Goal: Task Accomplishment & Management: Use online tool/utility

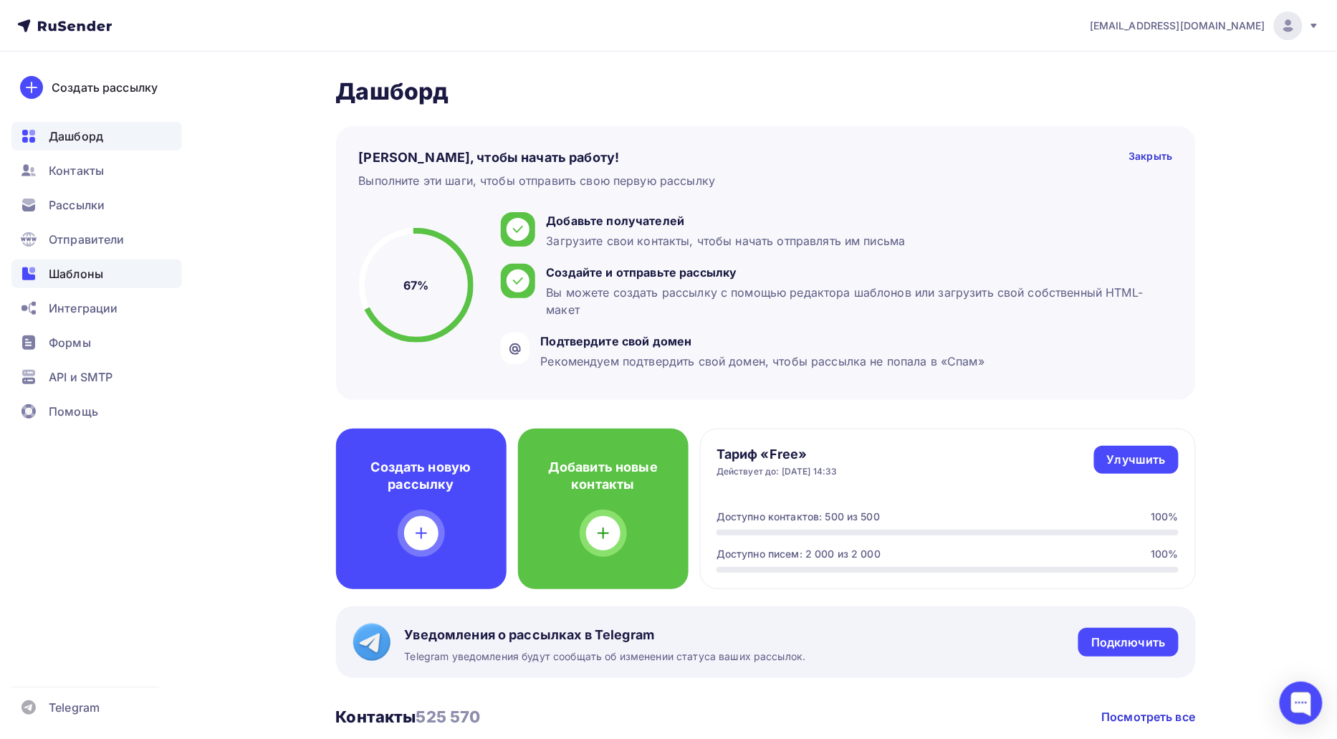
click at [95, 267] on span "Шаблоны" at bounding box center [76, 273] width 54 height 17
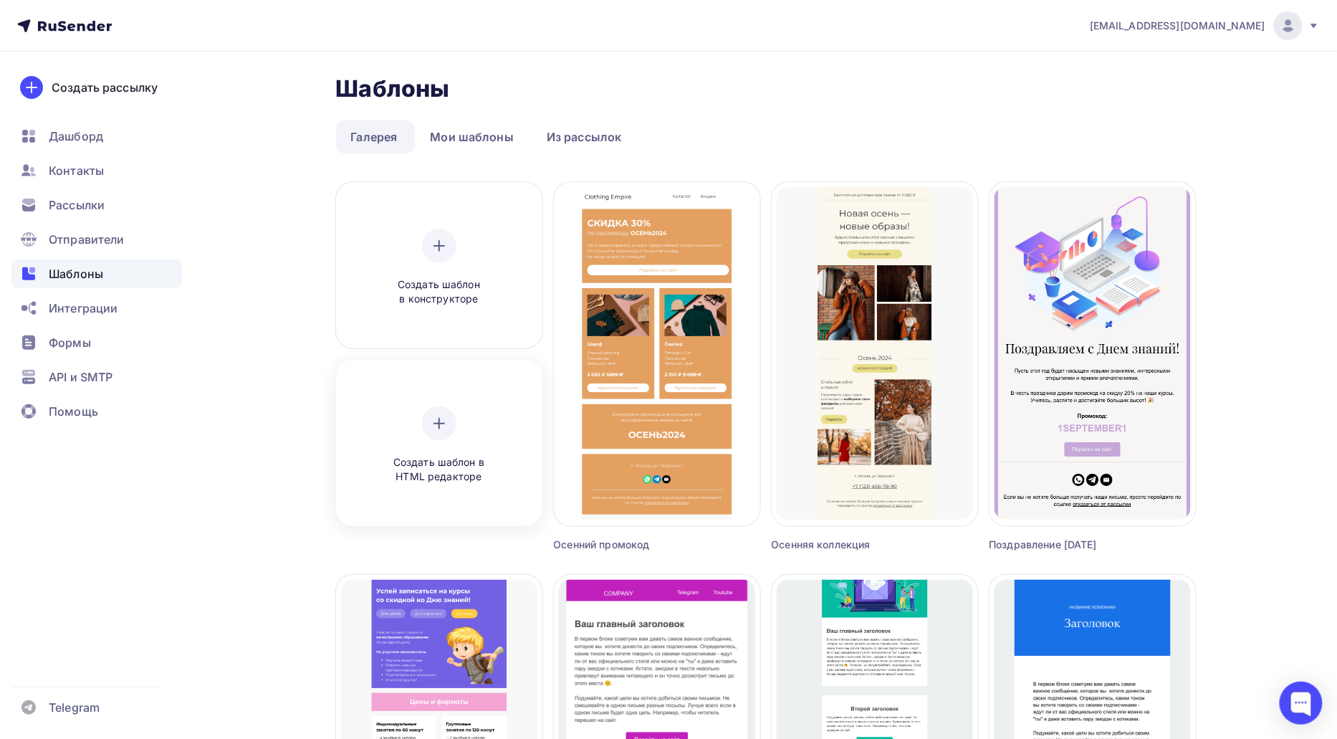
click at [443, 397] on div "Создать шаблон в HTML редакторе" at bounding box center [439, 445] width 196 height 161
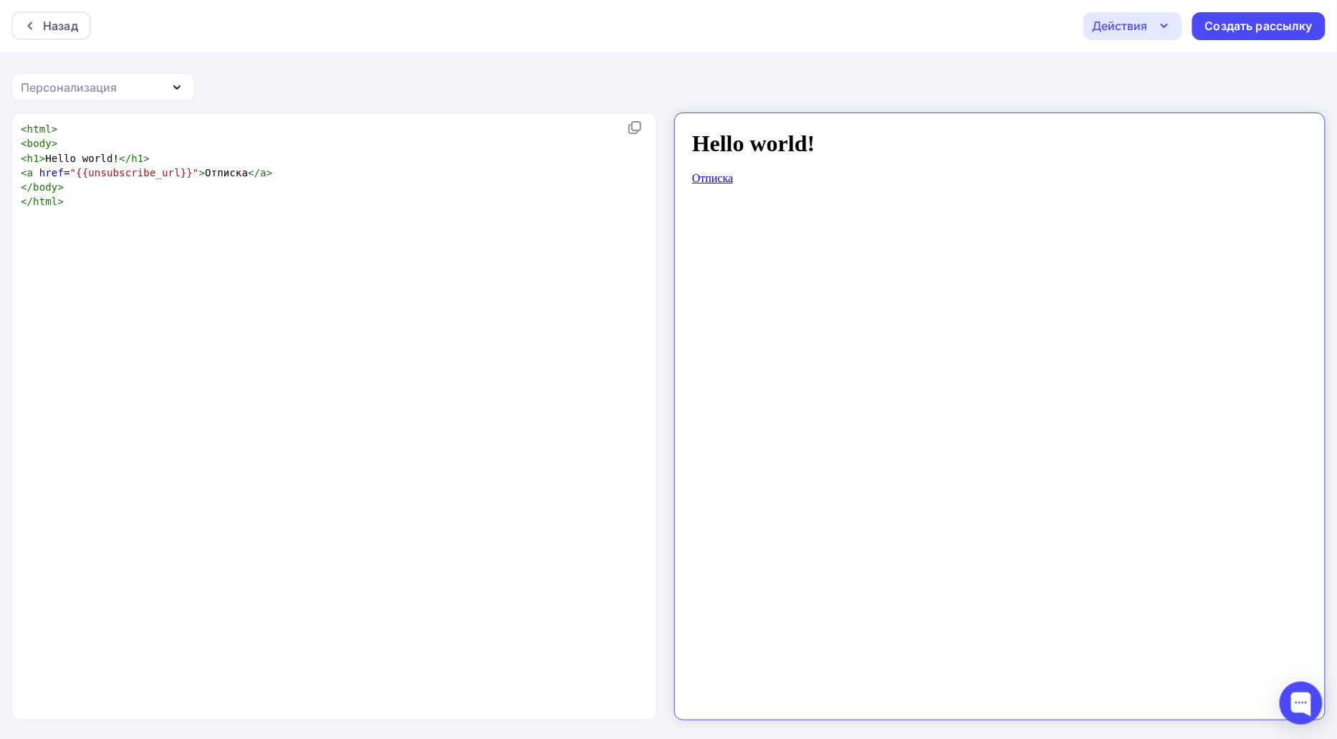
scroll to position [5, 0]
click at [497, 332] on div "xxxxxxxxxx < html > < body > < h1 > Hello world! </ h1 > < a href = "{{unsubscr…" at bounding box center [349, 434] width 663 height 631
type textarea "<html> <body> <h1>Hello world!</h1> <a href="{{unsubscribe_url}}">Отписка</a> <…"
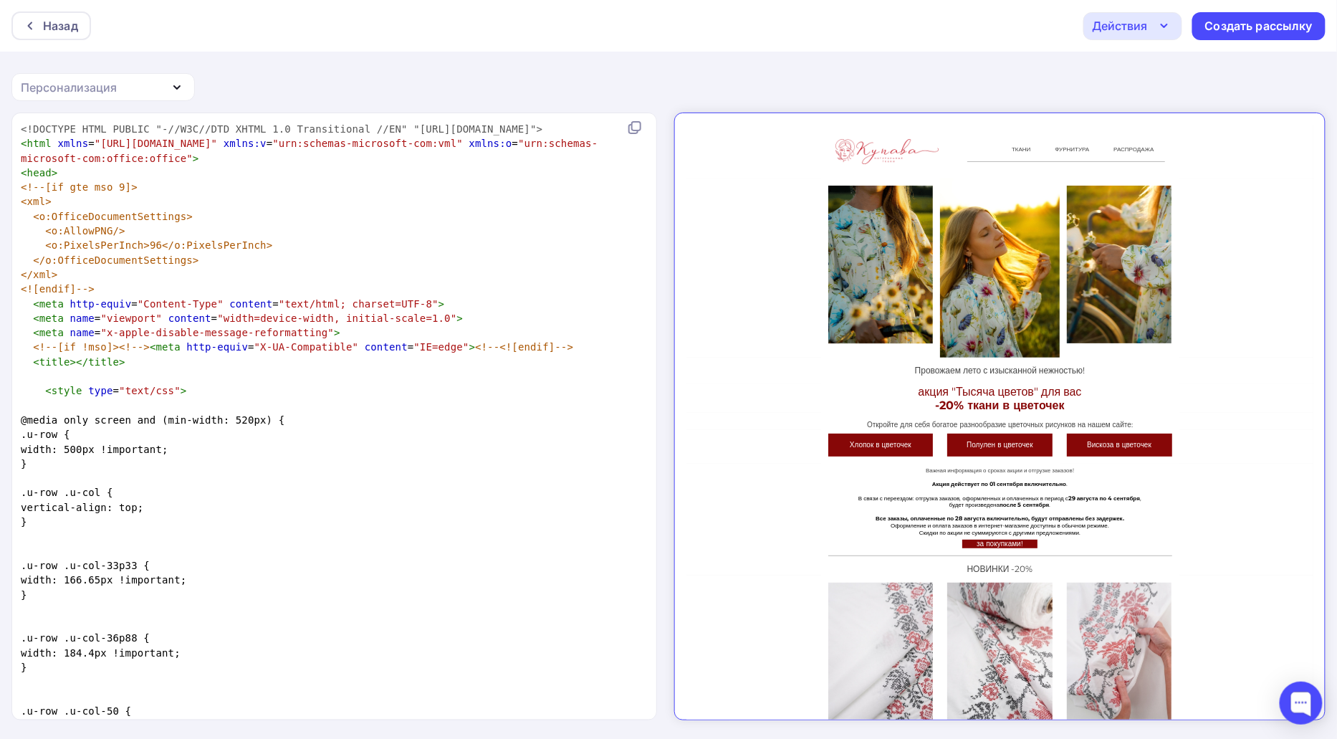
scroll to position [103208, 0]
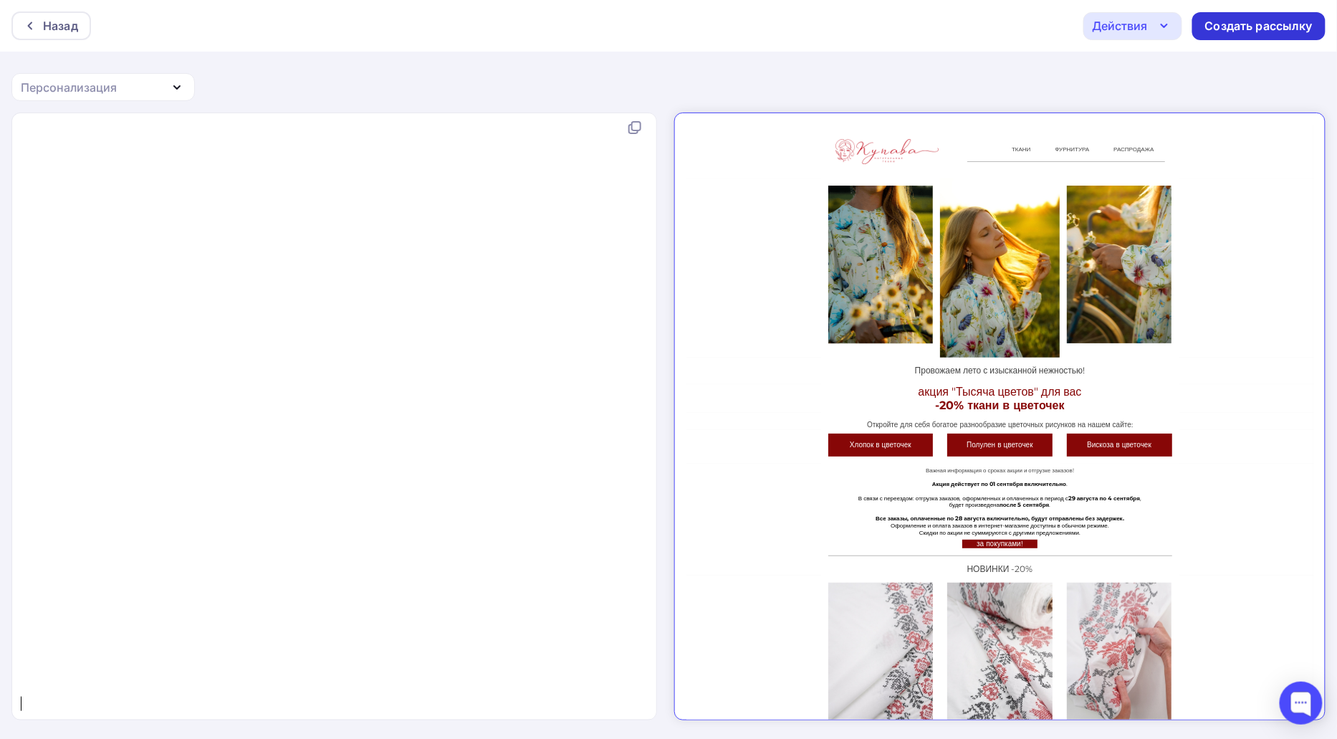
click at [1293, 29] on div "Создать рассылку" at bounding box center [1260, 26] width 108 height 16
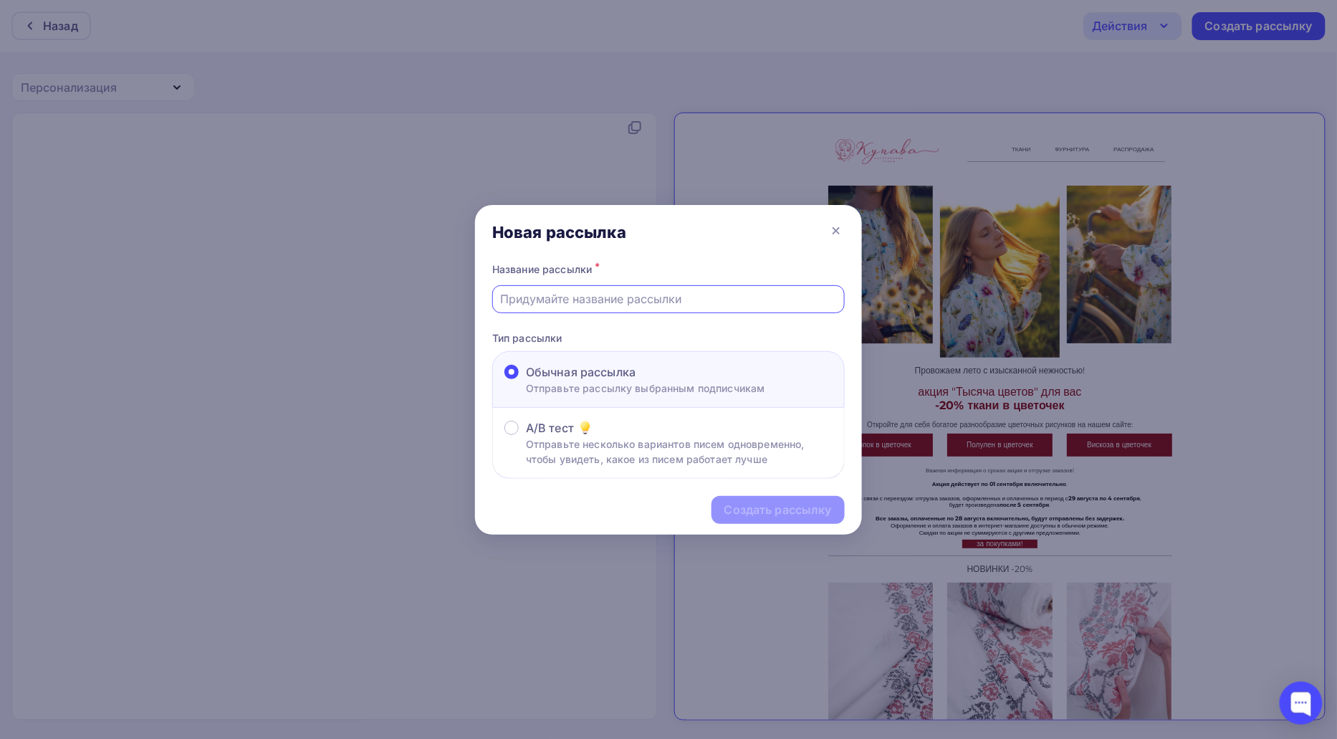
click at [709, 300] on input "text" at bounding box center [669, 298] width 336 height 17
type input "test template 1"
click at [775, 502] on div "Создать рассылку" at bounding box center [779, 510] width 108 height 16
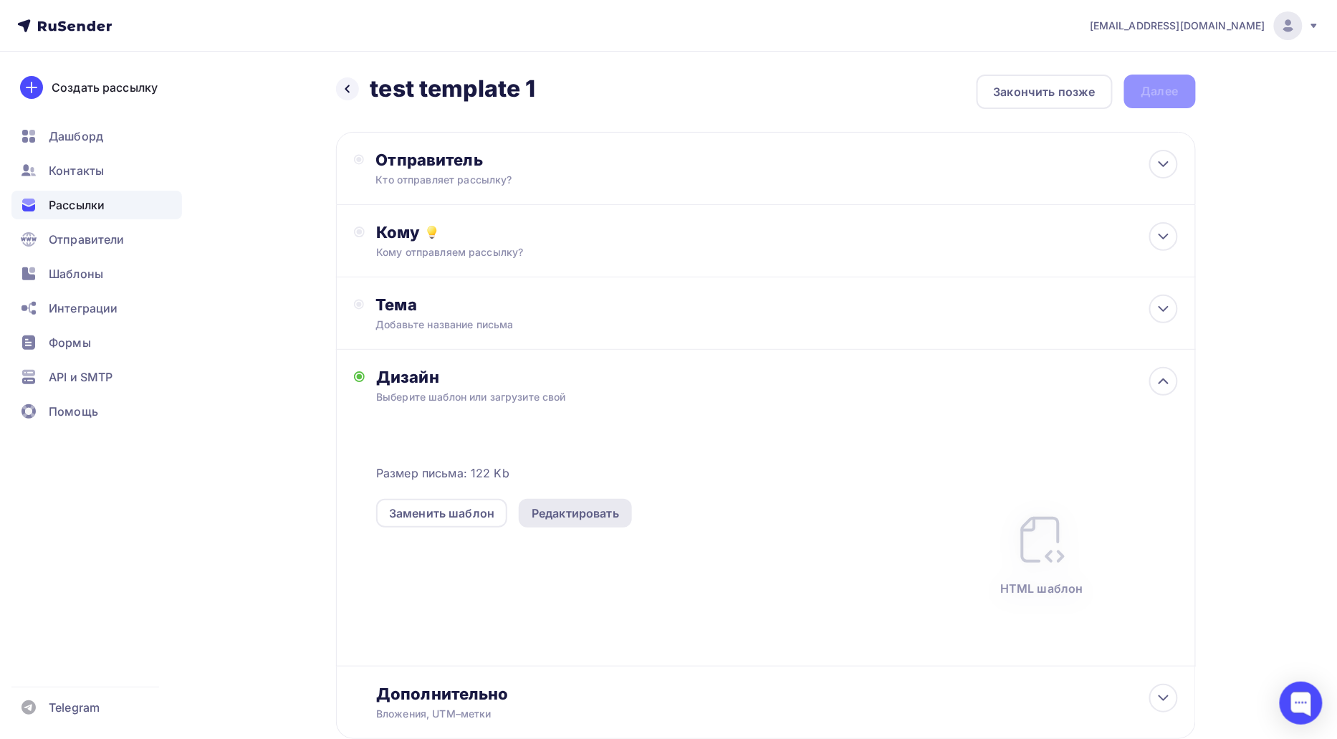
click at [545, 510] on div "Редактировать" at bounding box center [575, 513] width 87 height 17
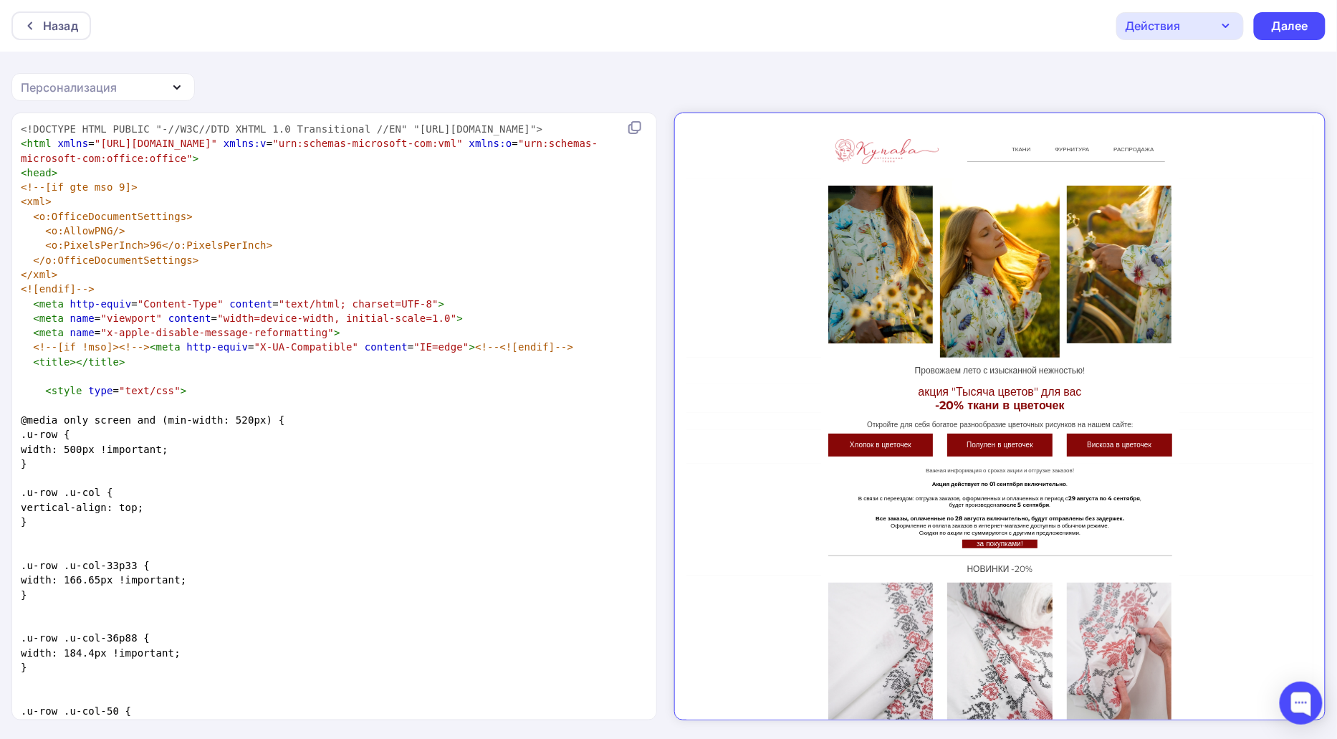
scroll to position [103044, 0]
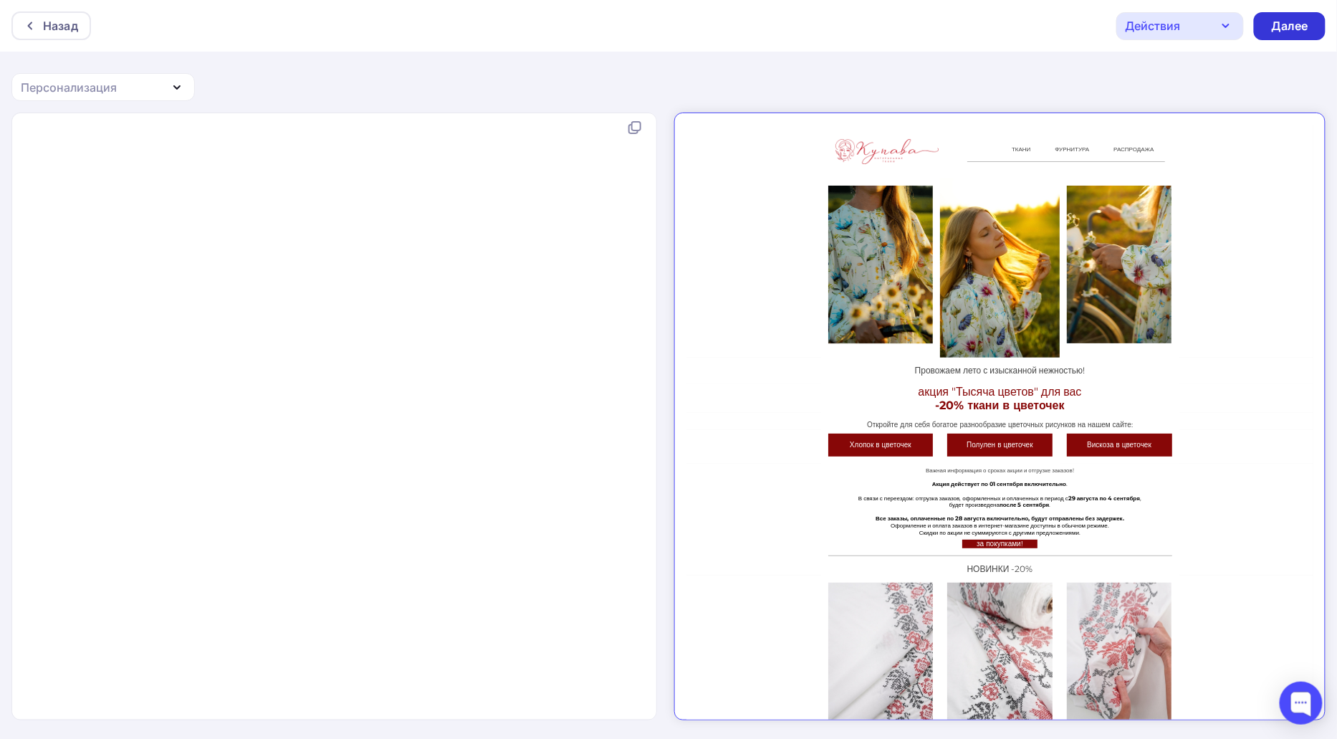
click at [1287, 31] on div "Далее" at bounding box center [1289, 26] width 37 height 16
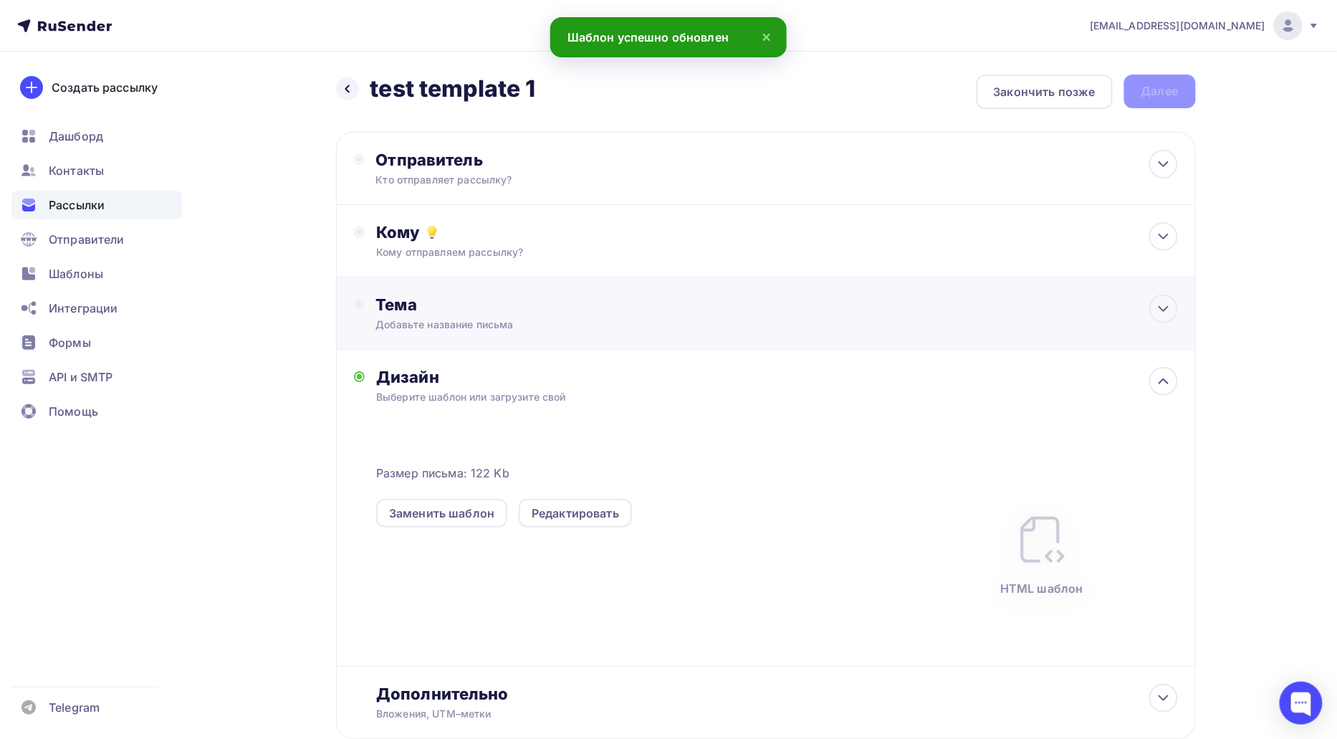
click at [603, 324] on div "Добавьте название письма" at bounding box center [503, 325] width 255 height 14
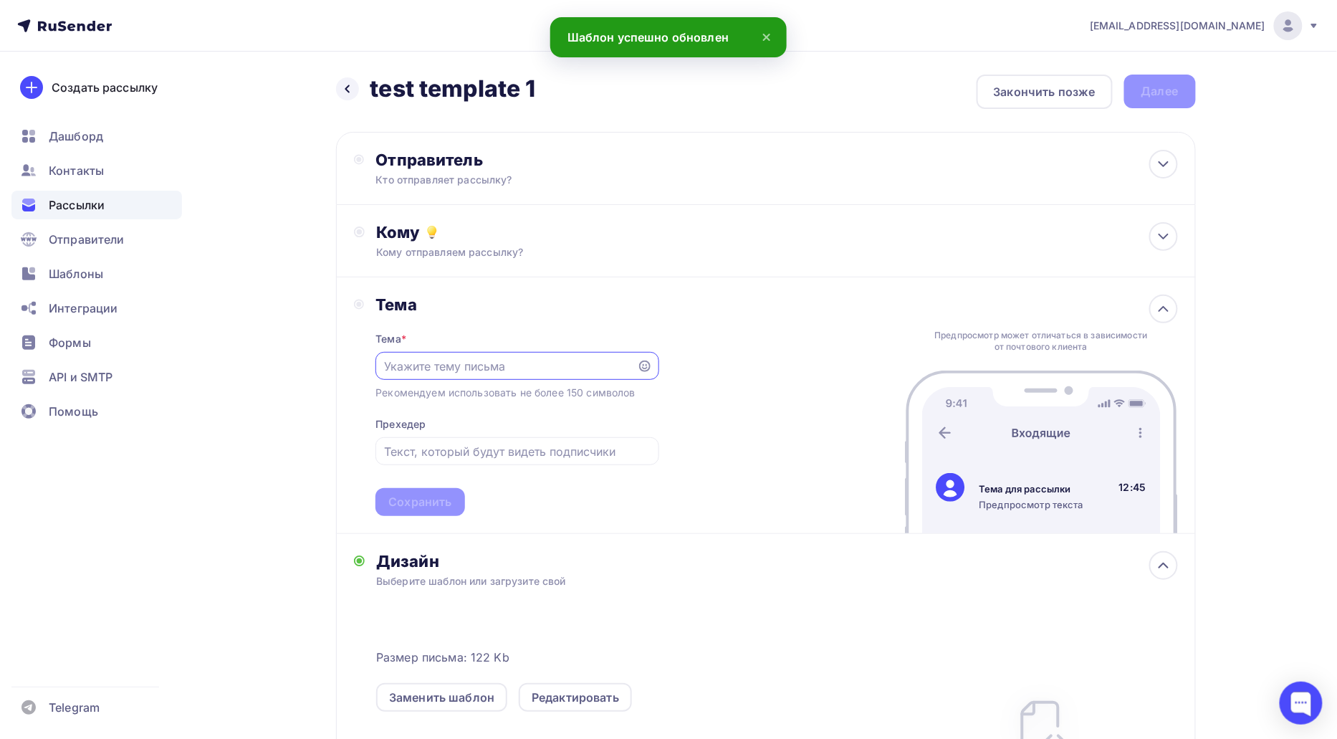
paste input "<!DOCTYPE HTML PUBLIC "-//W3C//DTD XHTML 1.0 Transitional //EN" "[URL][DOMAIN_N…"
type input "<!DOCTYPE HTML PUBLIC "-//W3C//DTD XHTML 1.0 Transitional //EN" "[URL][DOMAIN_N…"
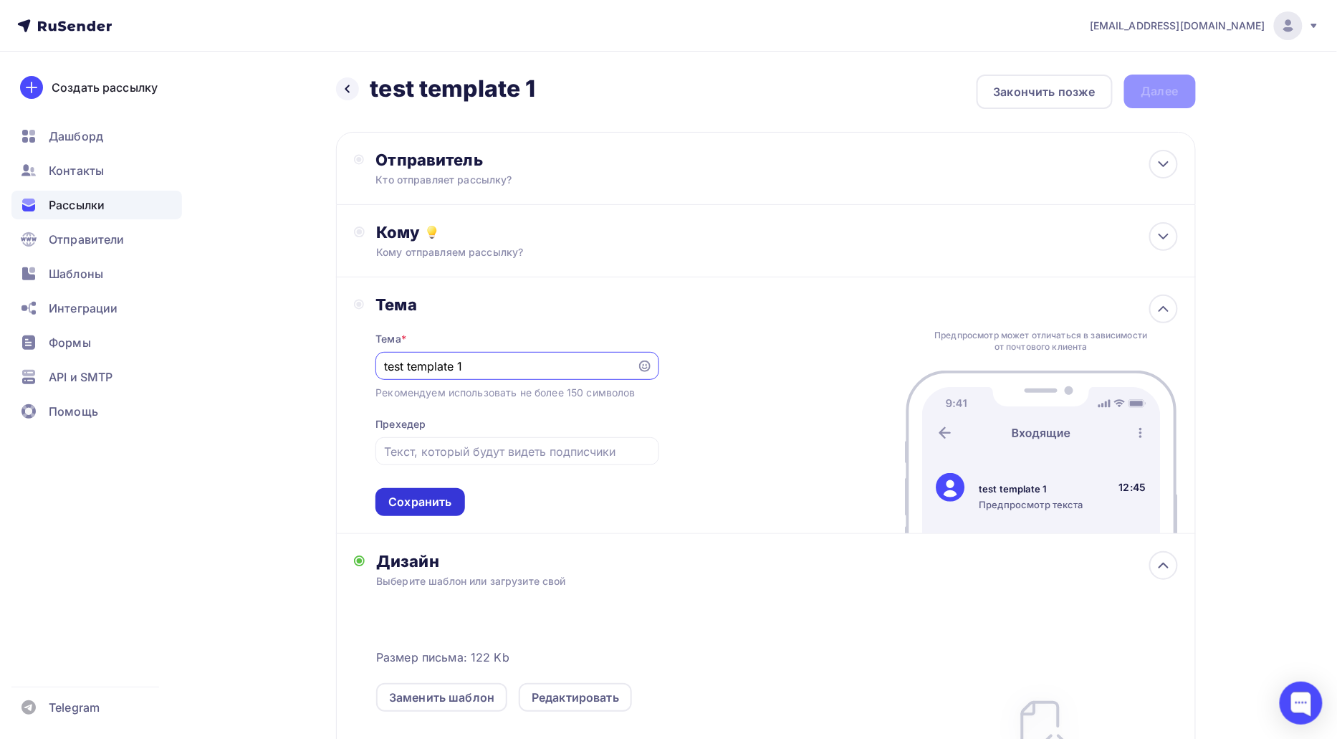
type input "test template 1"
click at [426, 505] on div "Сохранить" at bounding box center [419, 502] width 63 height 16
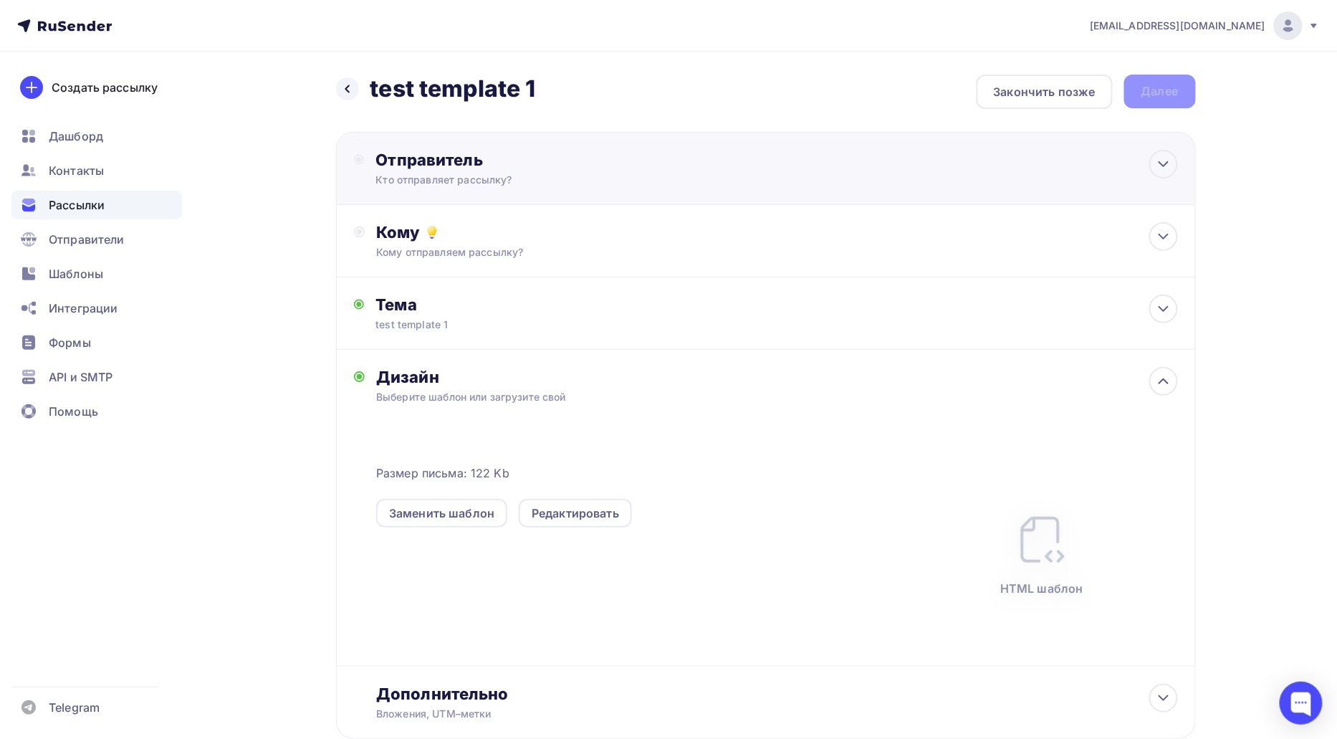
click at [512, 202] on div "Отправитель Кто отправляет рассылку? Email * [EMAIL_ADDRESS][DOMAIN_NAME] [EMAI…" at bounding box center [766, 168] width 860 height 73
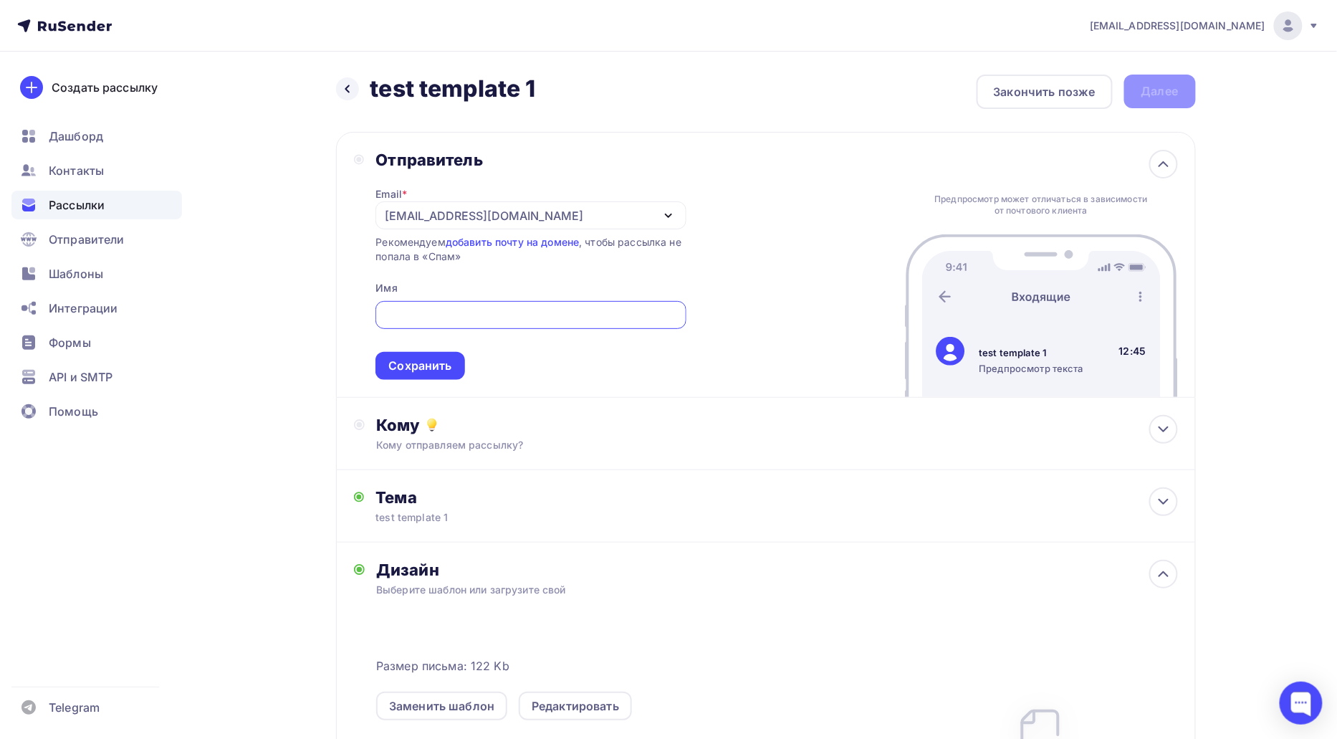
scroll to position [22, 0]
click at [436, 368] on div "Сохранить" at bounding box center [419, 366] width 63 height 16
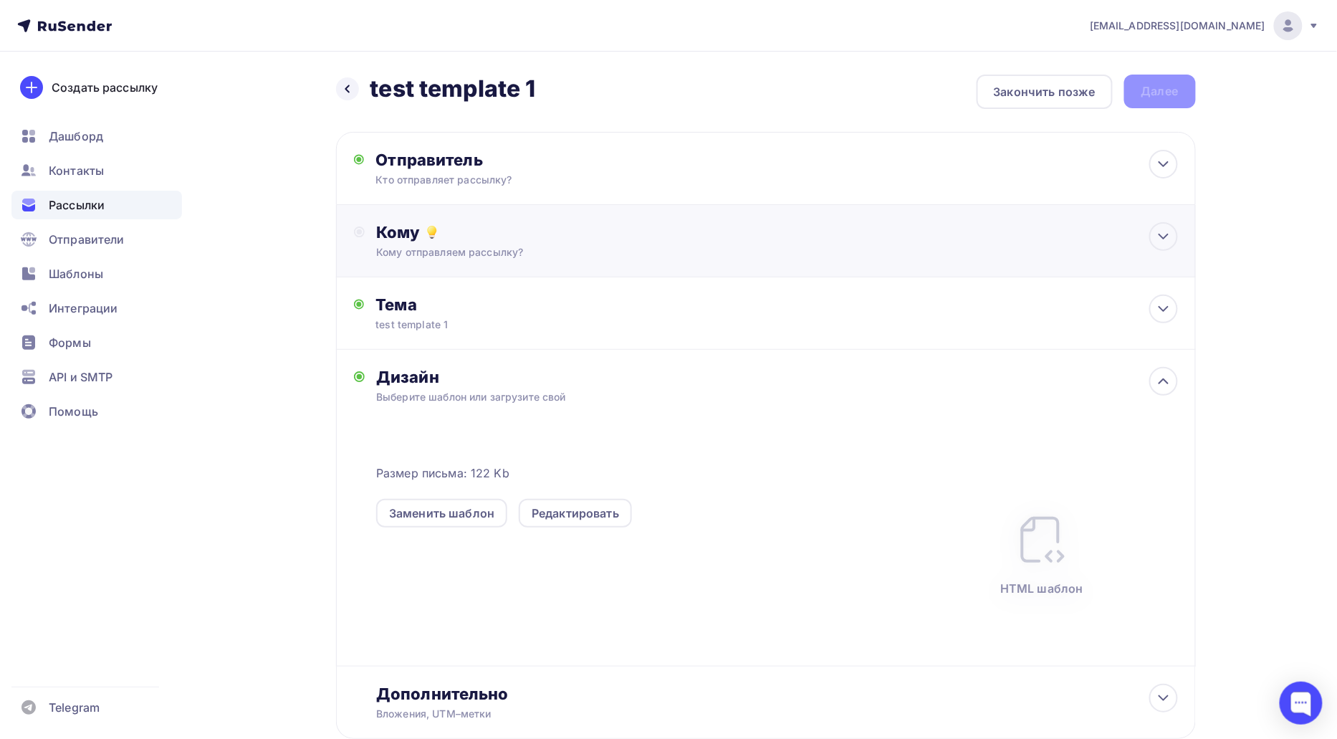
click at [483, 260] on div "Кому Кому отправляем рассылку? Списки получателей Выберите список Все списки id…" at bounding box center [766, 241] width 860 height 72
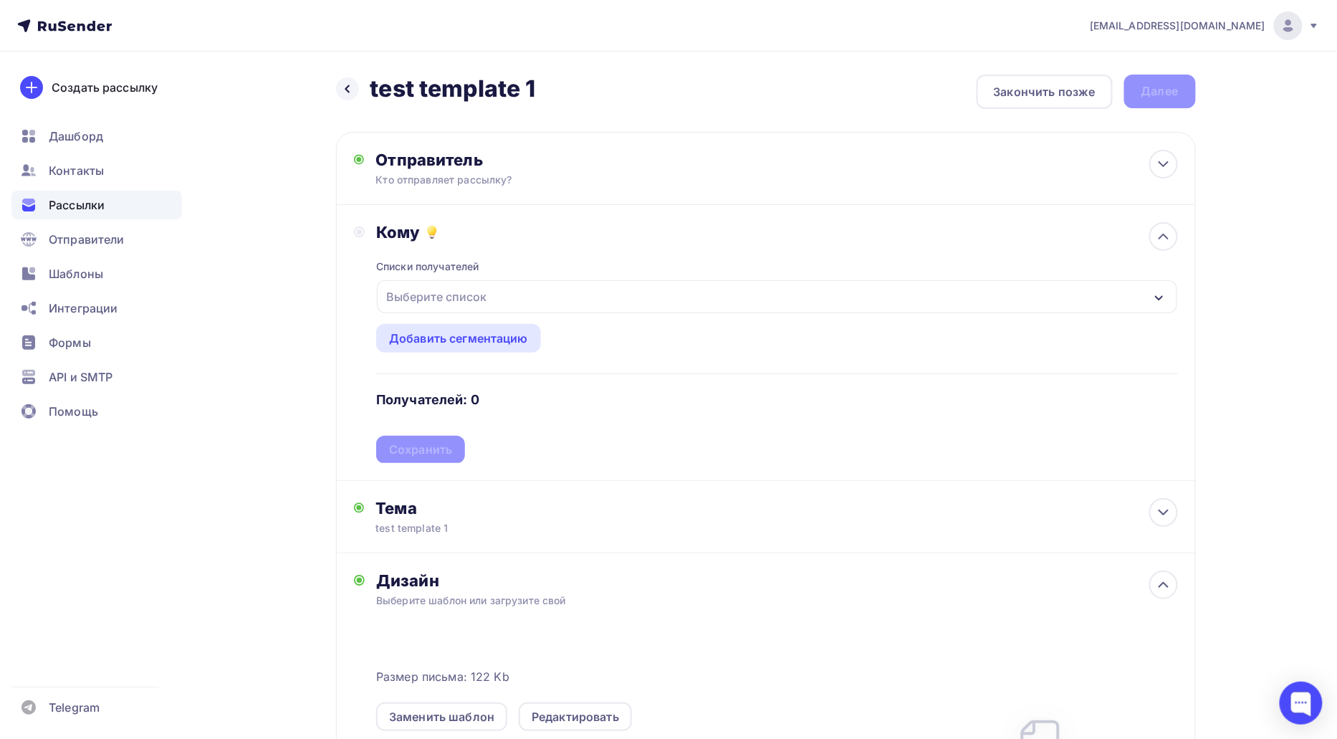
click at [476, 306] on div "Выберите список" at bounding box center [437, 297] width 112 height 26
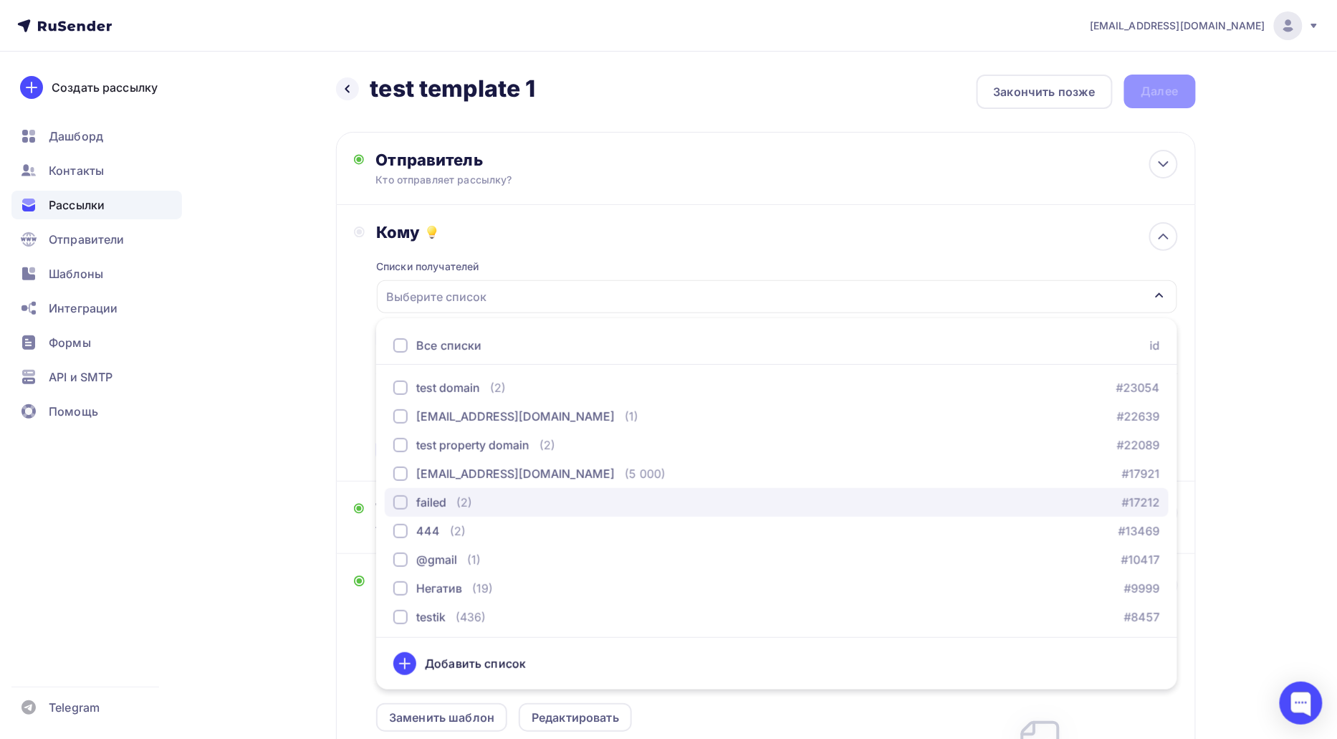
scroll to position [289, 0]
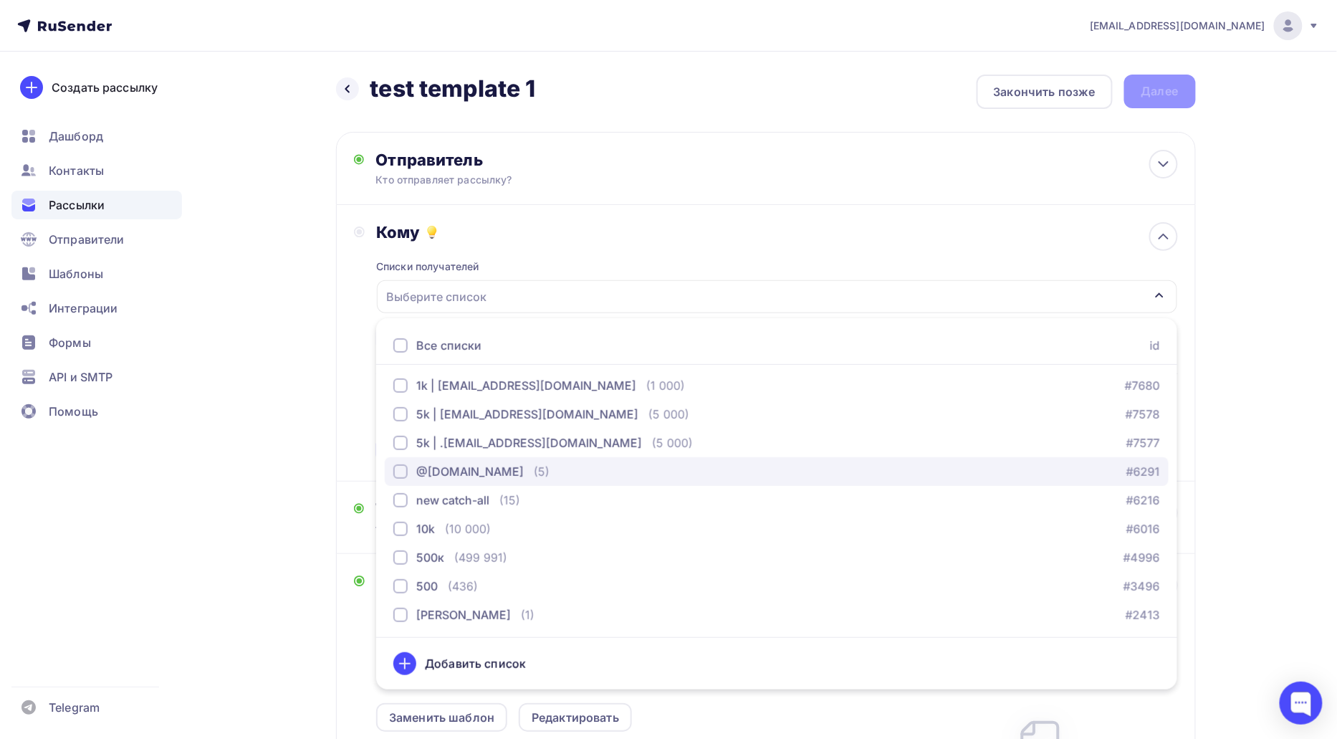
click at [454, 481] on button "@[DOMAIN_NAME] (5) #6291" at bounding box center [777, 471] width 784 height 29
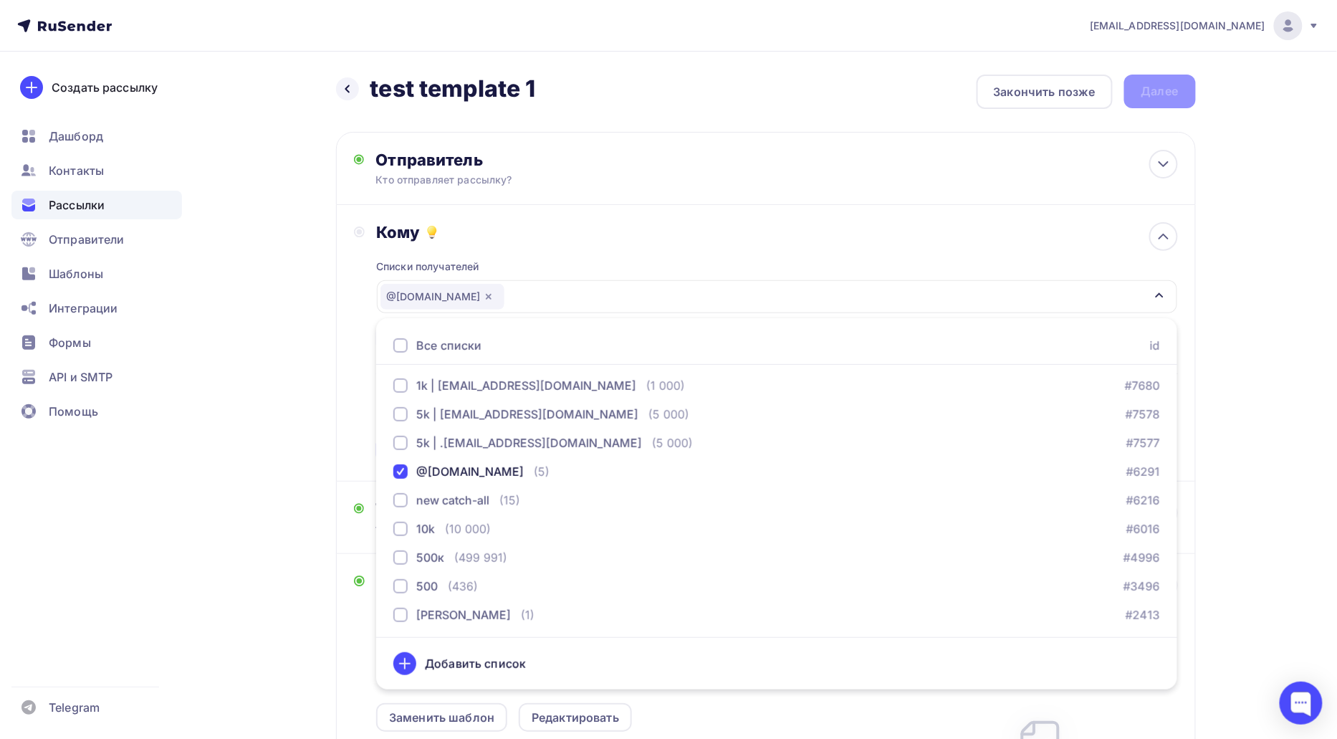
click at [313, 415] on div "Назад test template 1 test template 1 Закончить позже Далее Отправитель Кто отп…" at bounding box center [669, 544] width 1175 height 984
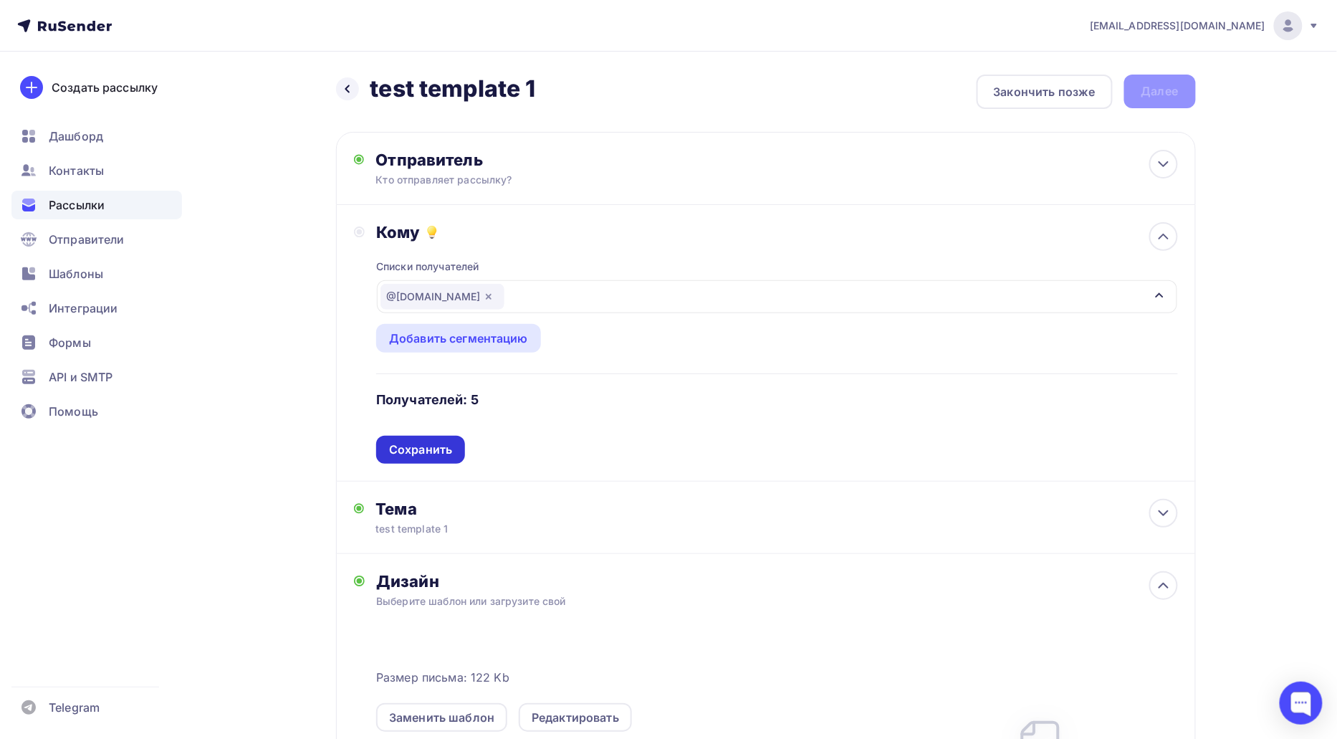
click at [449, 447] on div "Сохранить" at bounding box center [420, 450] width 63 height 16
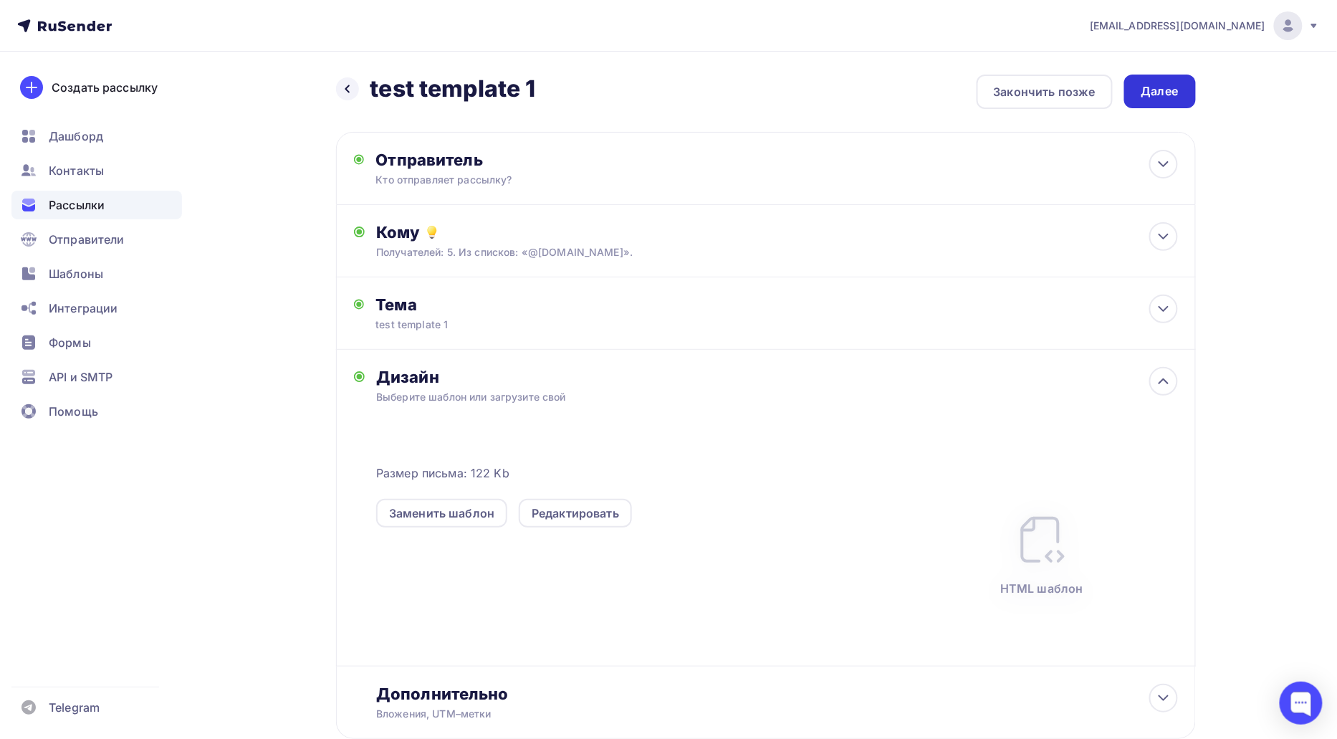
click at [1173, 85] on div "Далее" at bounding box center [1160, 91] width 37 height 16
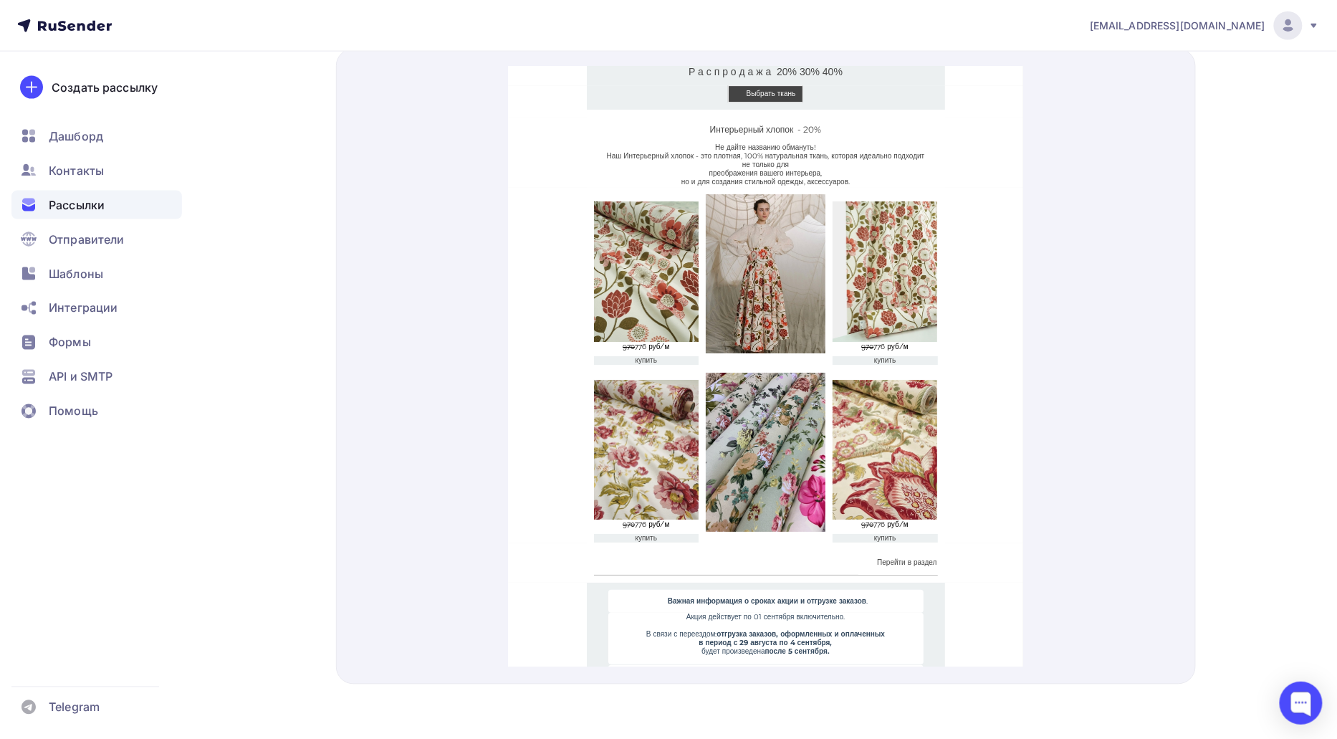
scroll to position [3915, 0]
